Goal: Task Accomplishment & Management: Manage account settings

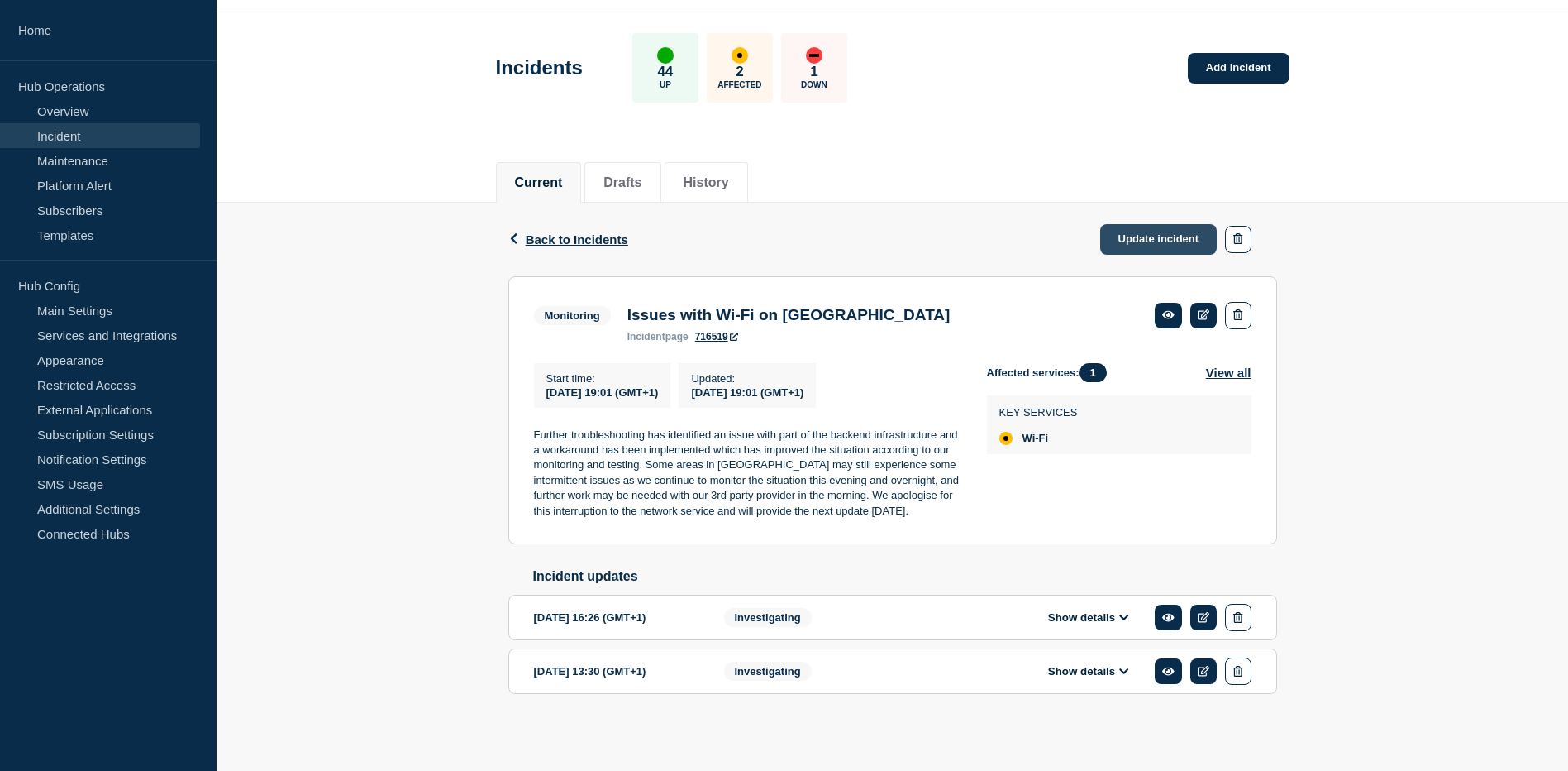
click at [1190, 224] on link "Update incident" at bounding box center [1158, 239] width 117 height 31
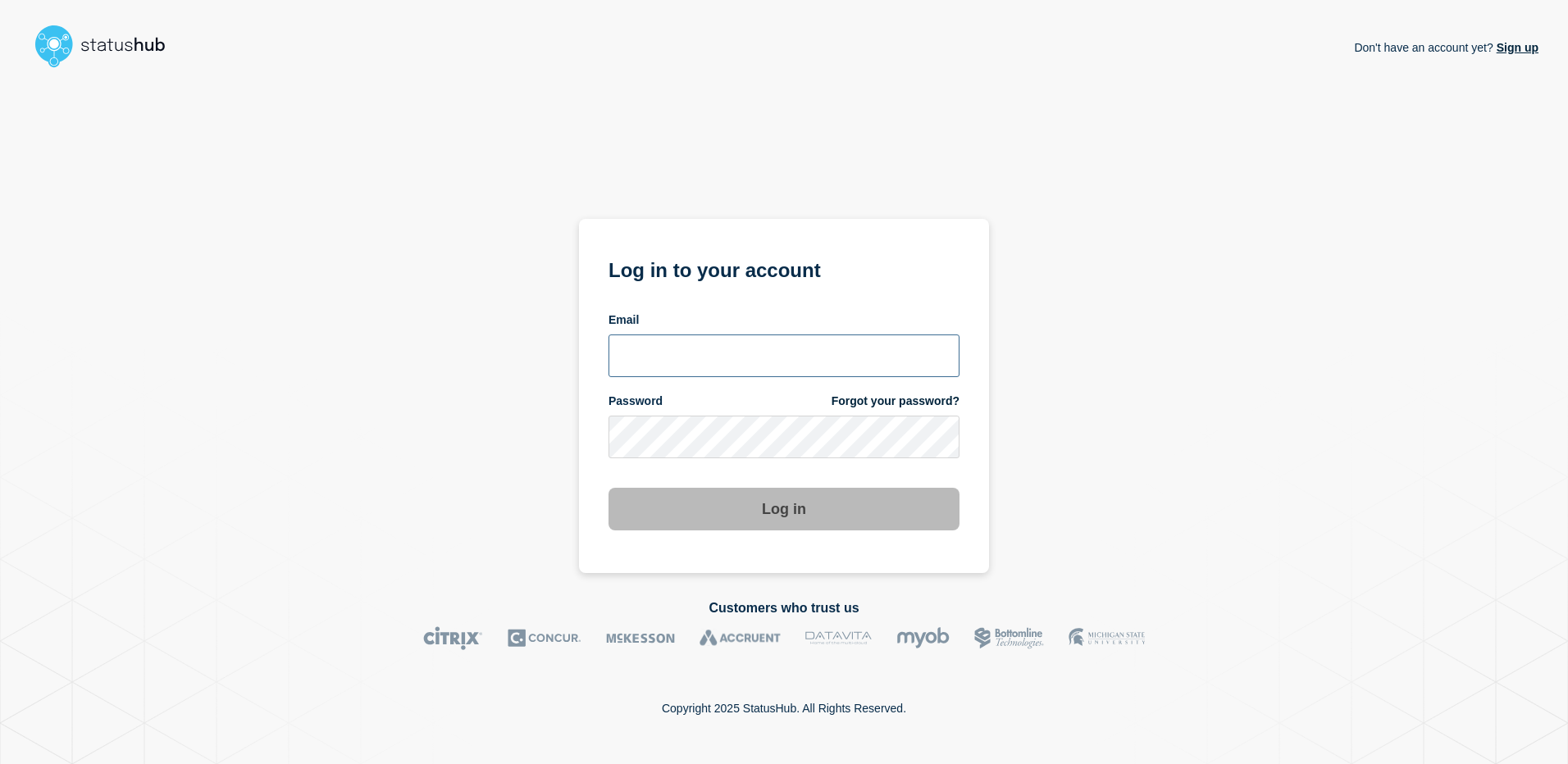
type input "[PERSON_NAME][EMAIL_ADDRESS][DOMAIN_NAME]"
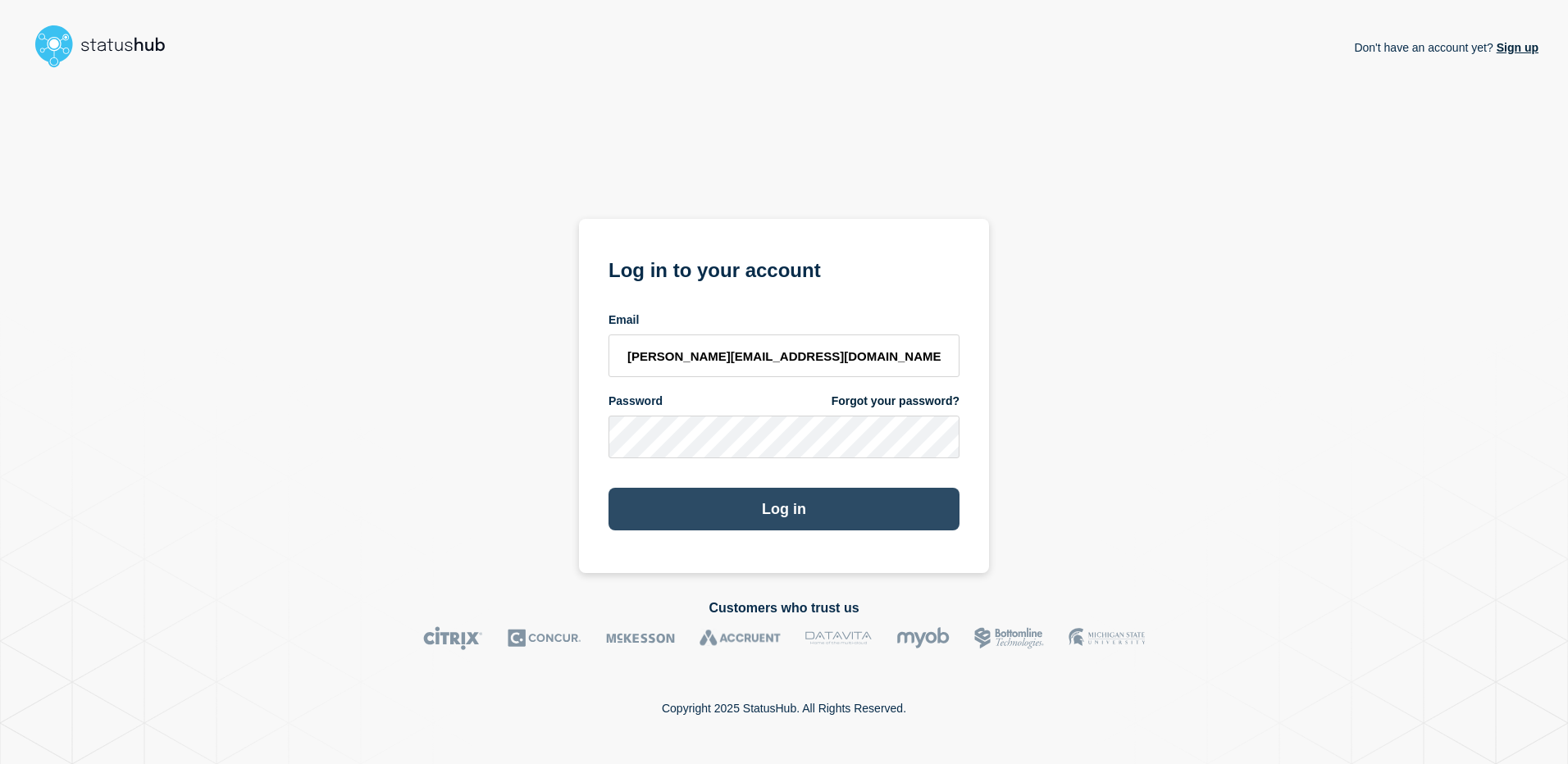
click at [769, 503] on button "Log in" at bounding box center [784, 508] width 351 height 43
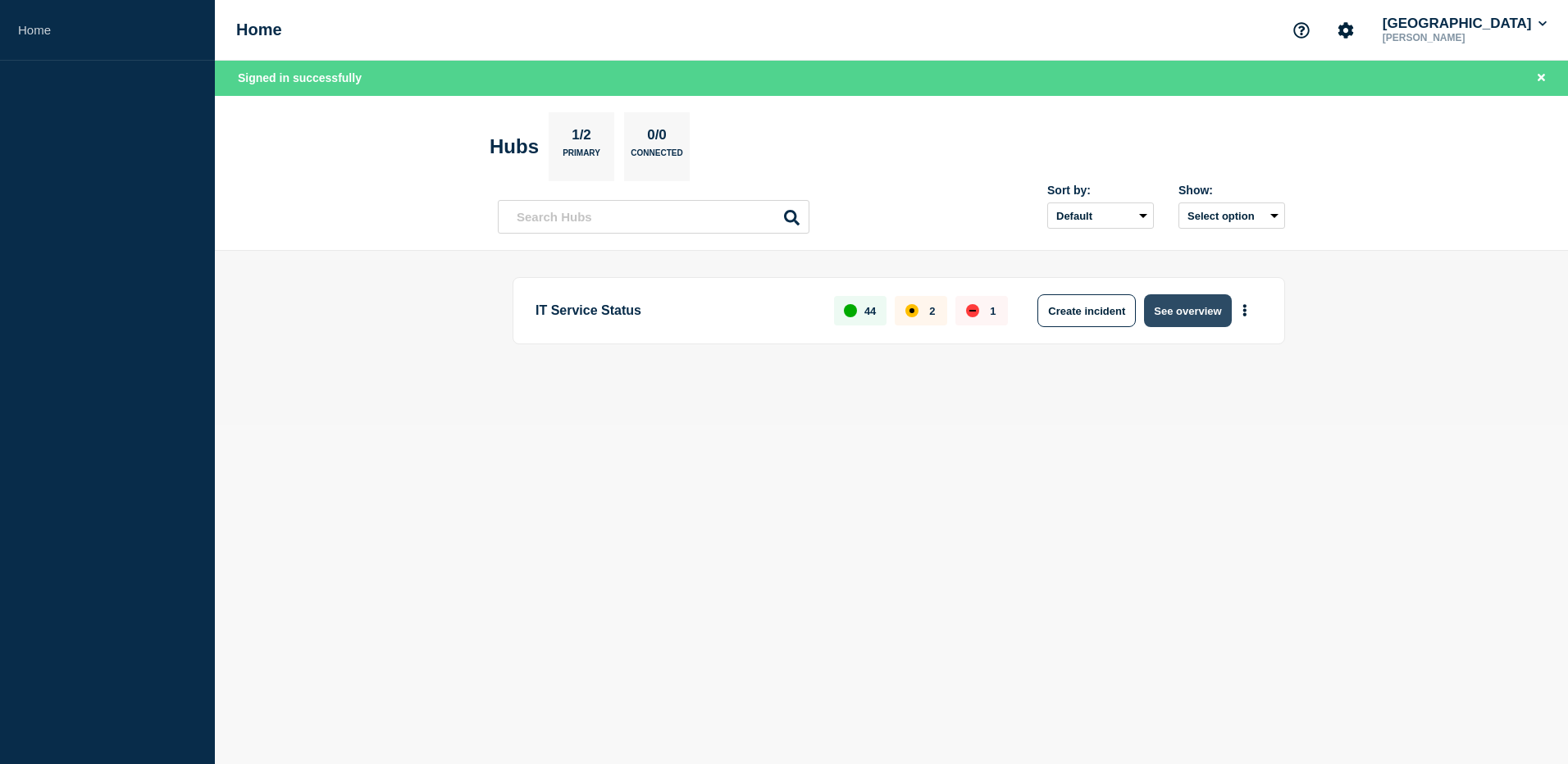
click at [1166, 305] on button "See overview" at bounding box center [1186, 310] width 87 height 32
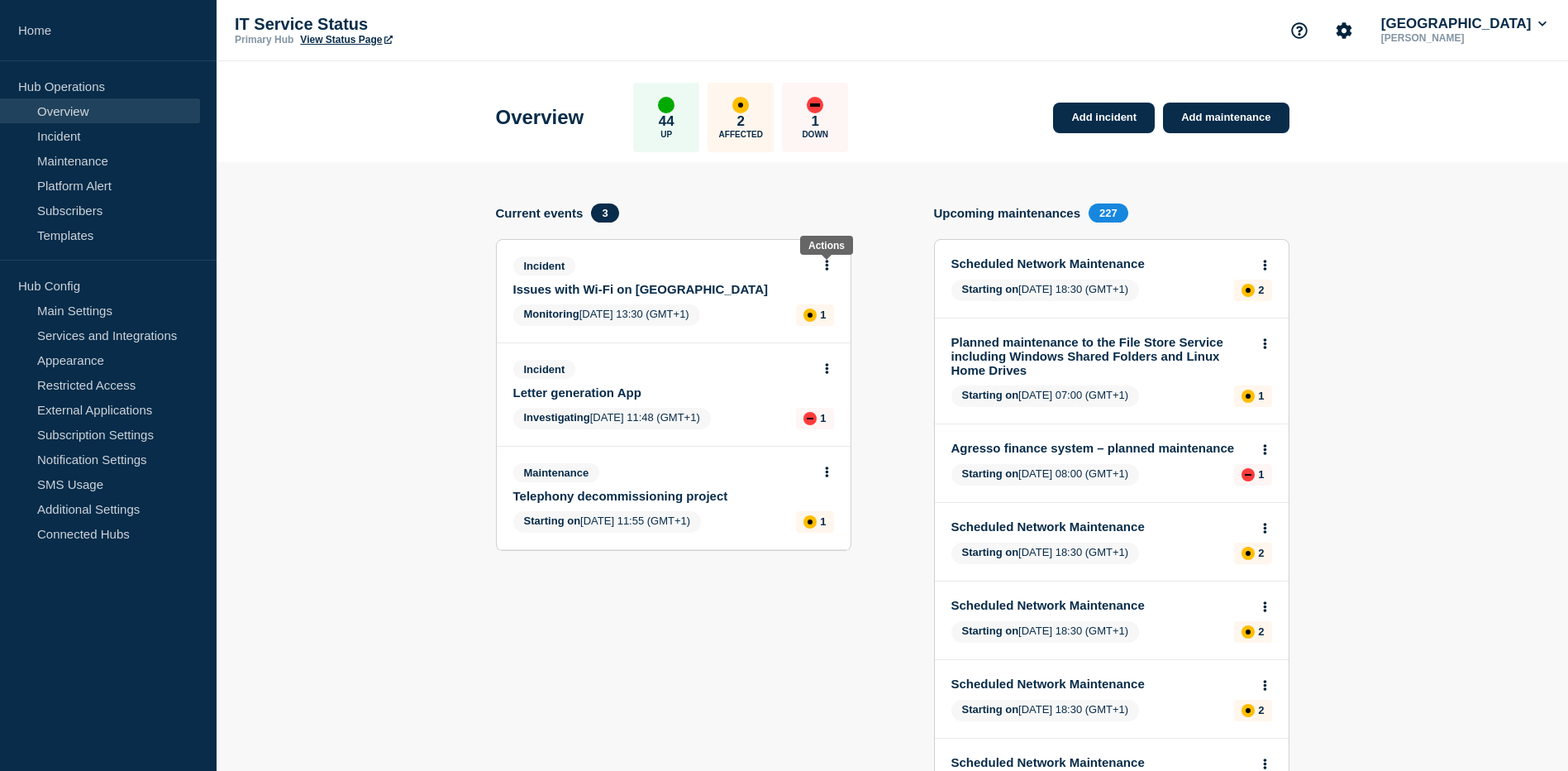
click at [824, 265] on icon at bounding box center [826, 264] width 4 height 11
click at [816, 326] on link "Update incident" at bounding box center [826, 326] width 81 height 13
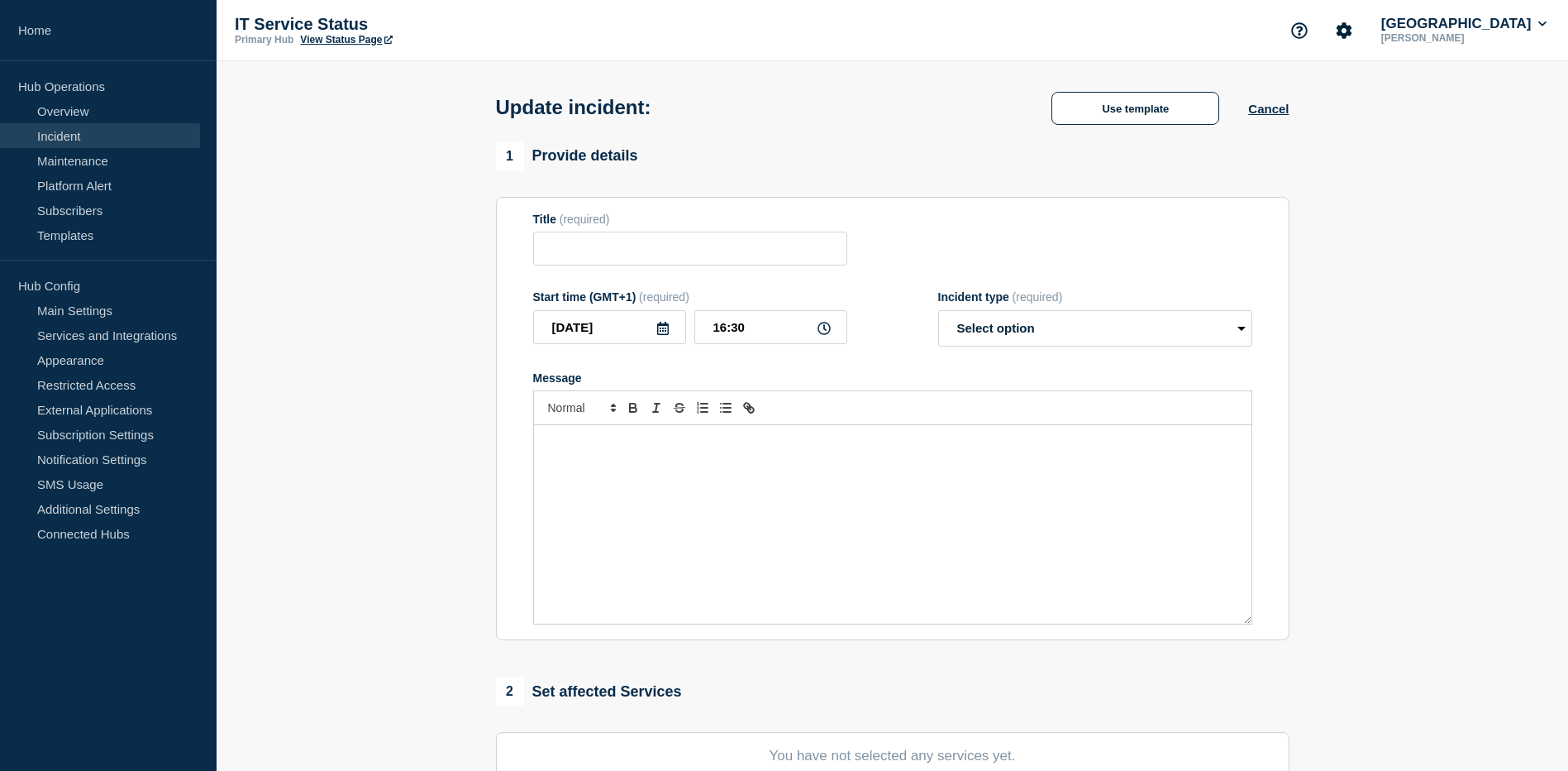
type input "Issues with Wi-Fi on Manor Park Campus"
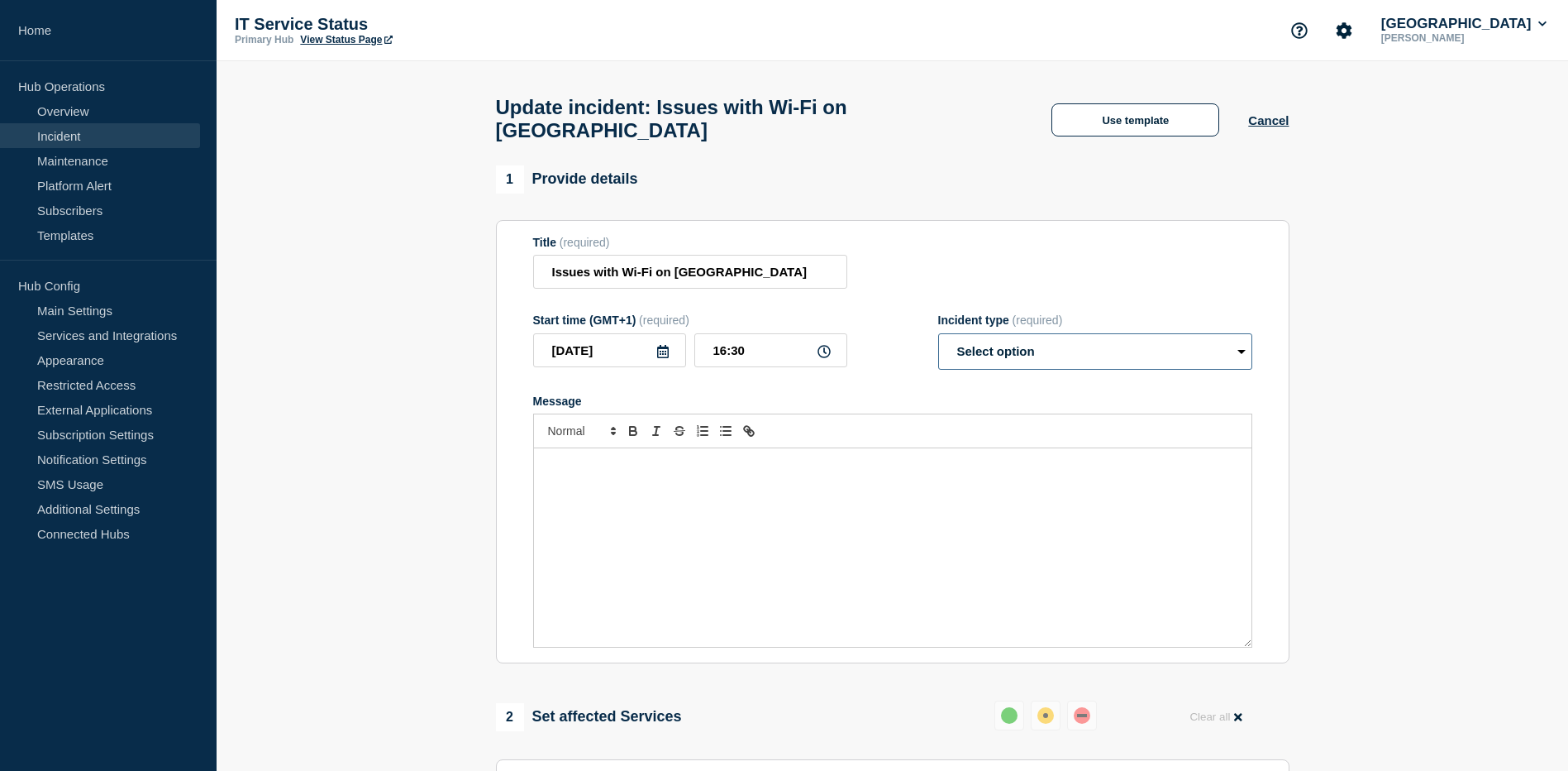
click at [1246, 353] on select "Select option Investigating Identified Monitoring Resolved" at bounding box center [1094, 351] width 314 height 36
select select "monitoring"
click at [938, 341] on select "Select option Investigating Identified Monitoring Resolved" at bounding box center [1094, 351] width 314 height 36
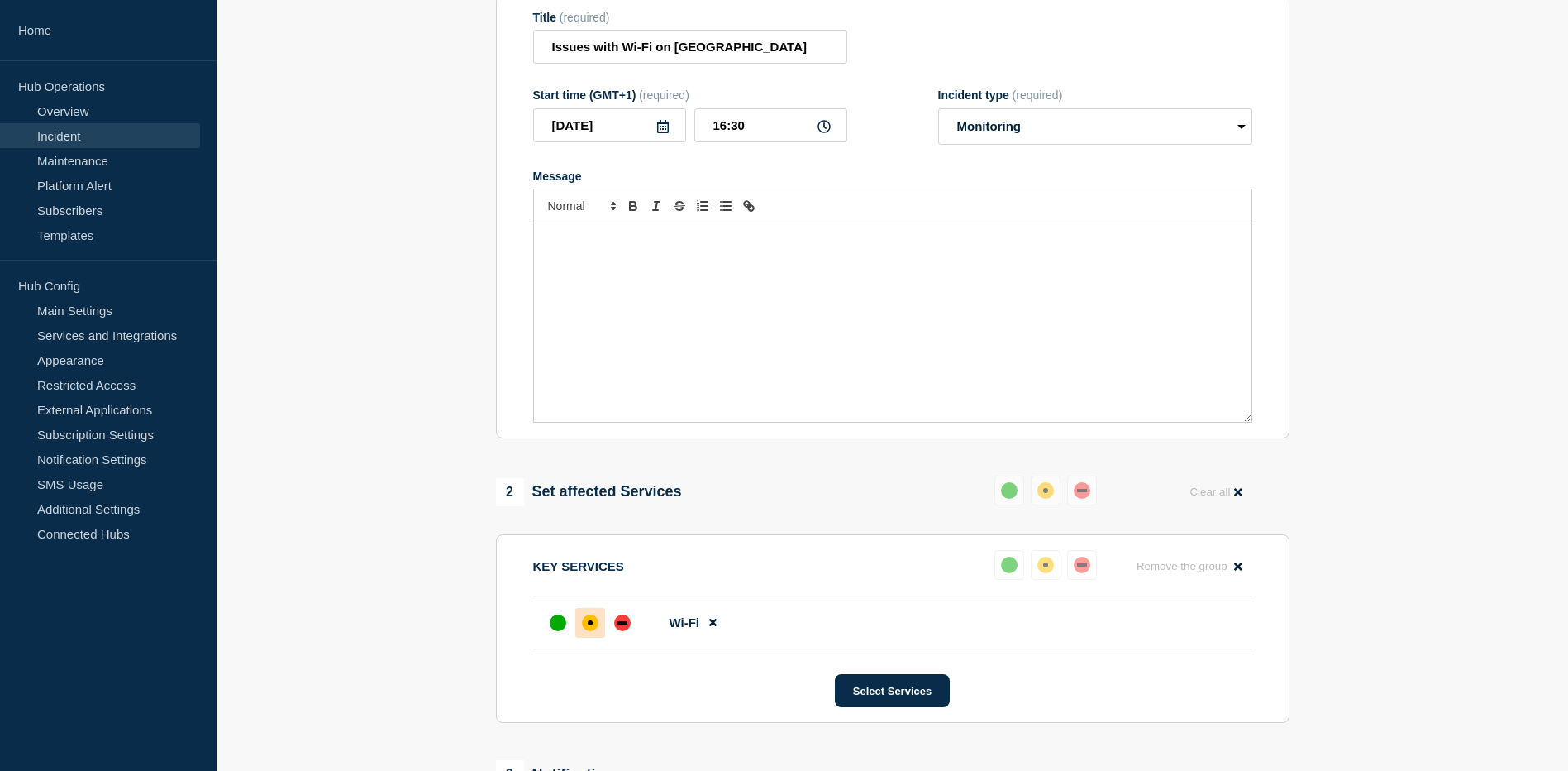
scroll to position [226, 0]
click at [596, 264] on div "Message" at bounding box center [891, 322] width 717 height 199
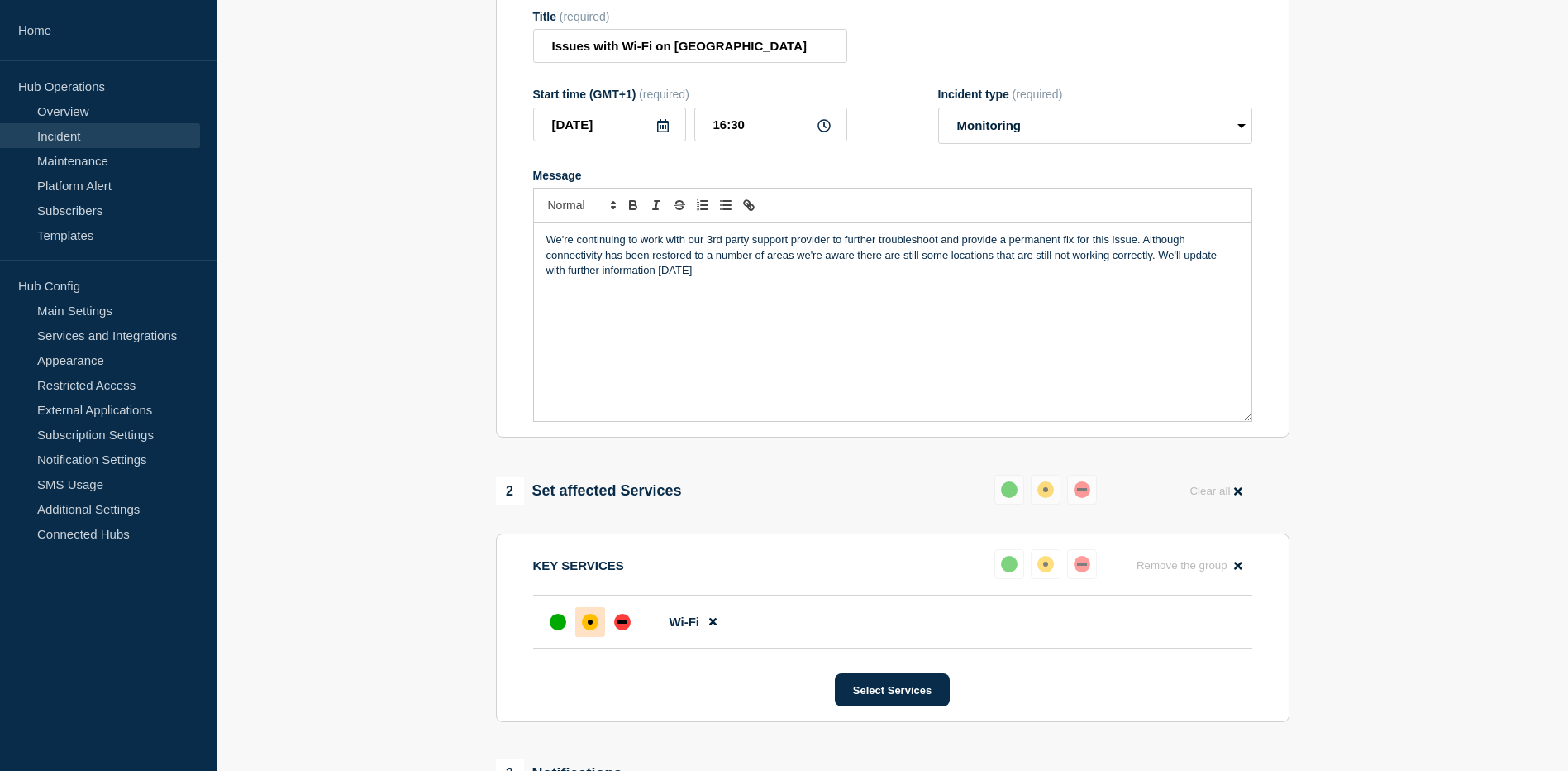
click at [1163, 265] on p "We're continuing to work with our 3rd party support provider to further trouble…" at bounding box center [892, 254] width 693 height 45
click at [951, 277] on p "We're continuing to work with our 3rd party support provider to further trouble…" at bounding box center [892, 254] width 693 height 45
click at [691, 277] on p "We're continuing to work with our 3rd party support provider to further trouble…" at bounding box center [892, 254] width 693 height 45
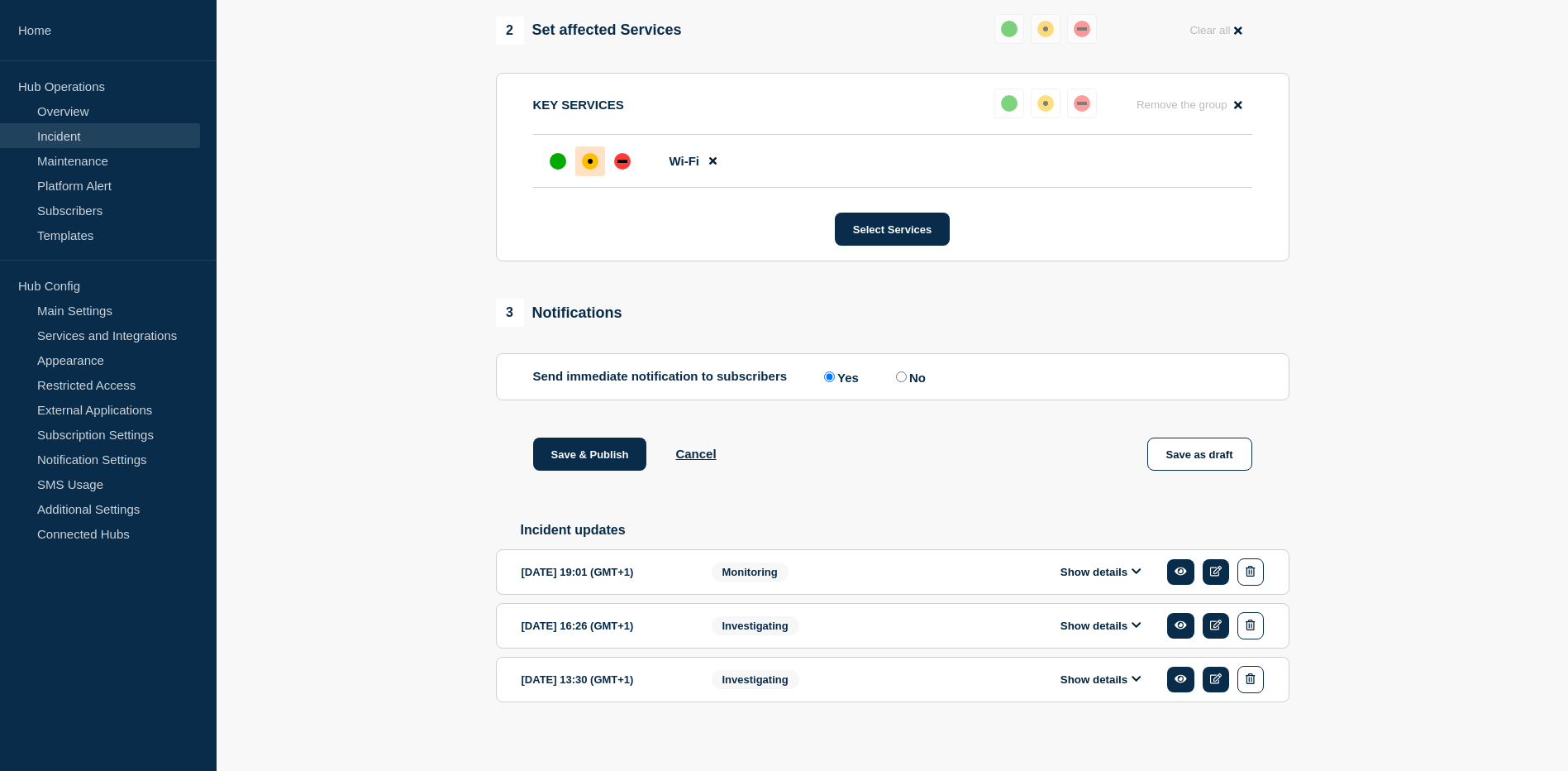
scroll to position [687, 0]
click at [587, 458] on button "Save & Publish" at bounding box center [589, 453] width 114 height 33
